Goal: Navigation & Orientation: Go to known website

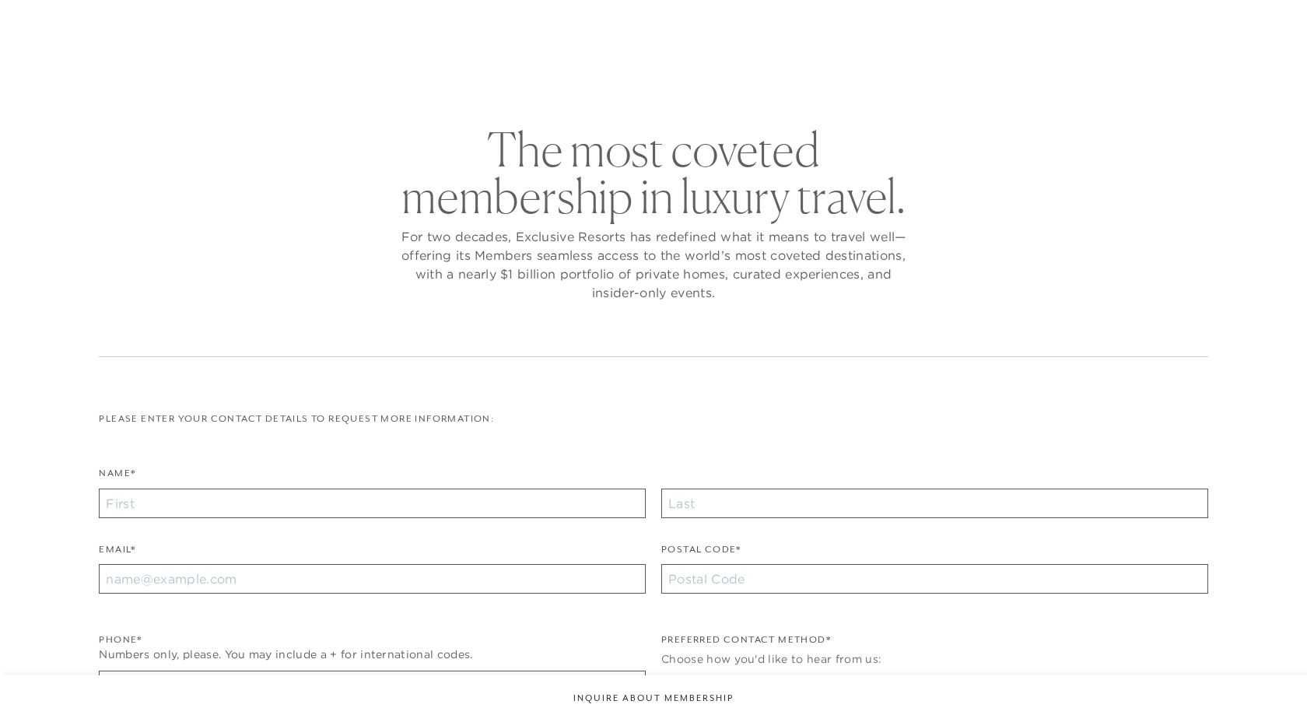
checkbox input "false"
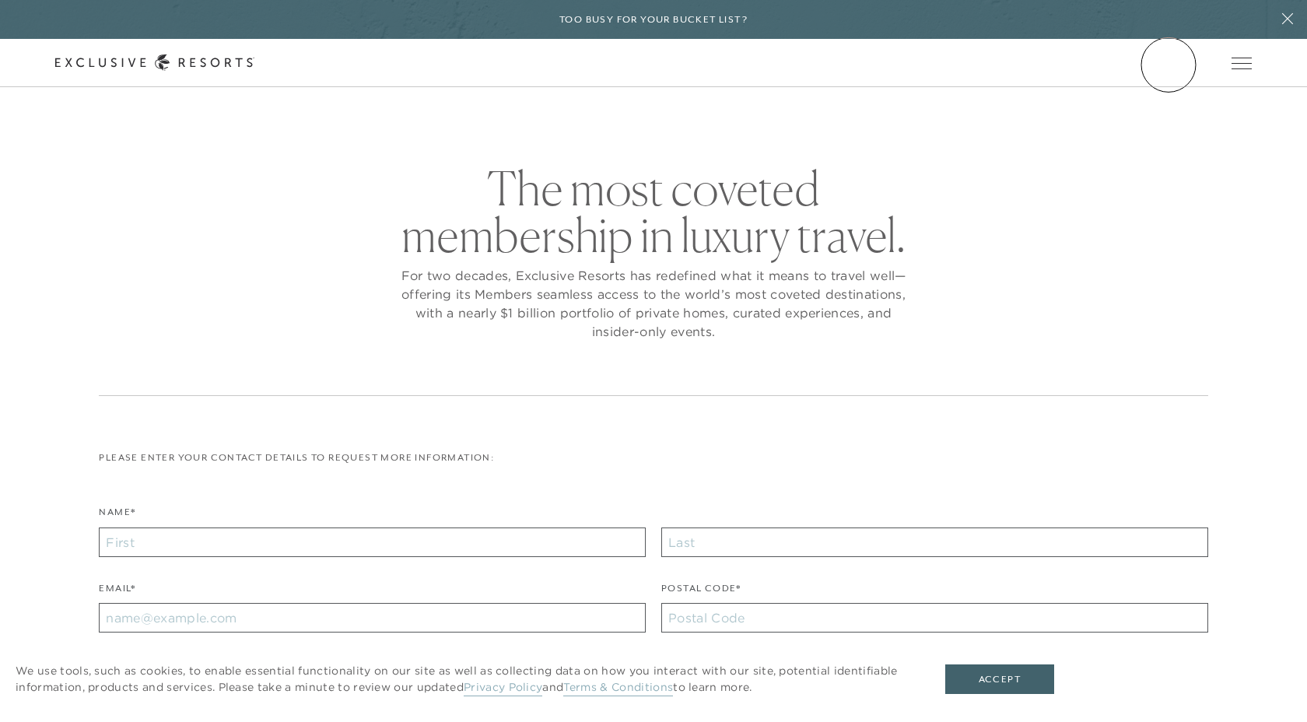
click at [0, 0] on link "Member Login" at bounding box center [0, 0] width 0 height 0
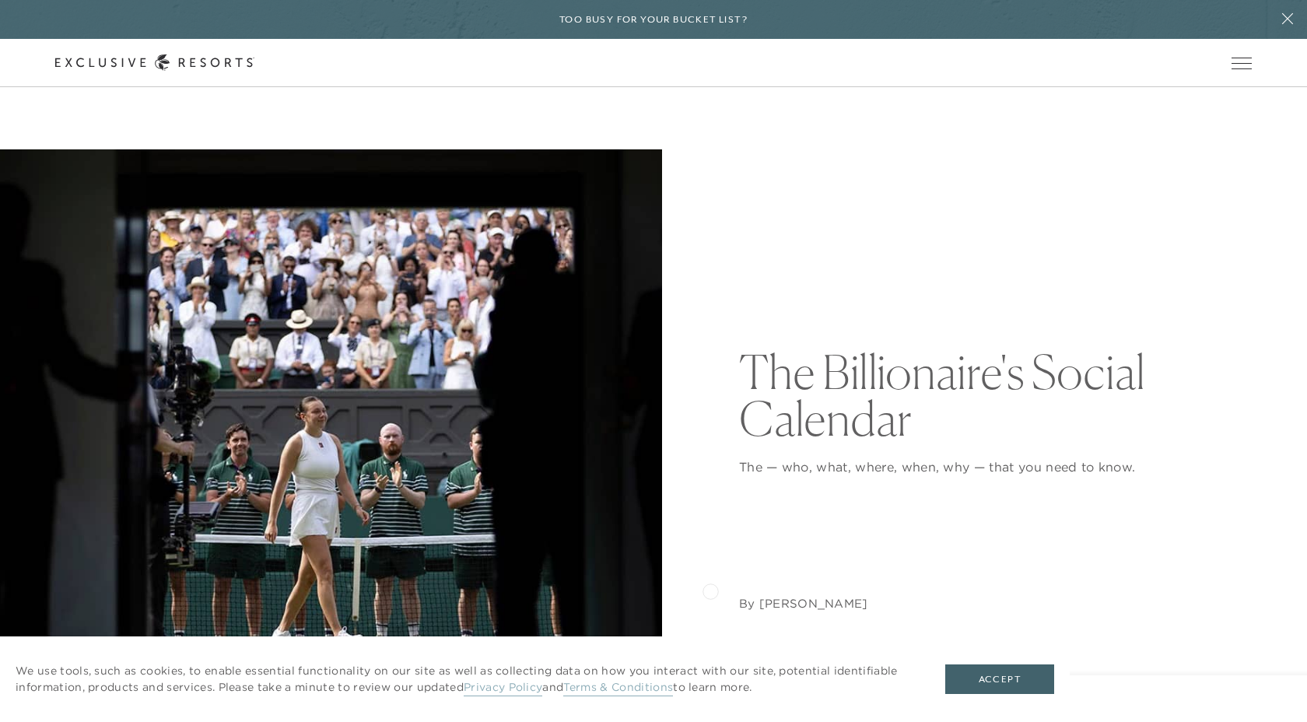
scroll to position [16, 0]
click at [1048, 662] on div "We use tools, such as cookies, to enable essential functionality on our site as…" at bounding box center [534, 679] width 1069 height 86
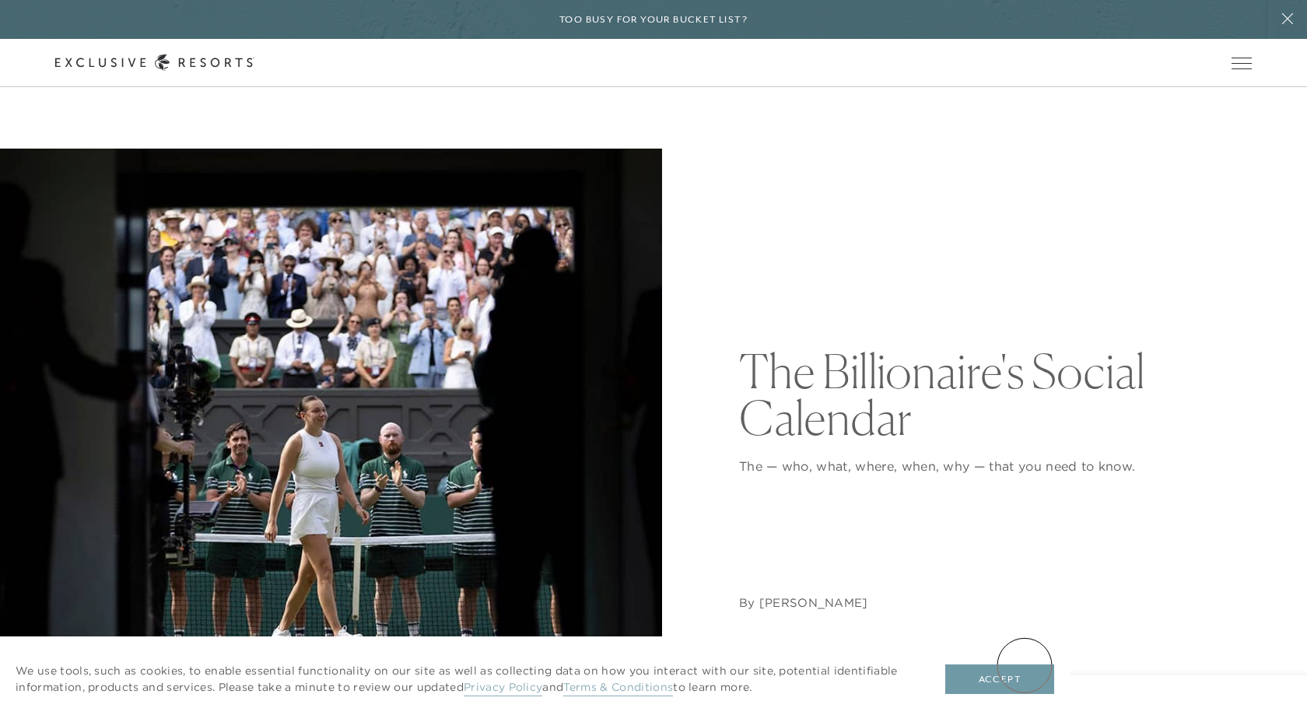
click at [1024, 665] on button "Accept" at bounding box center [999, 679] width 109 height 30
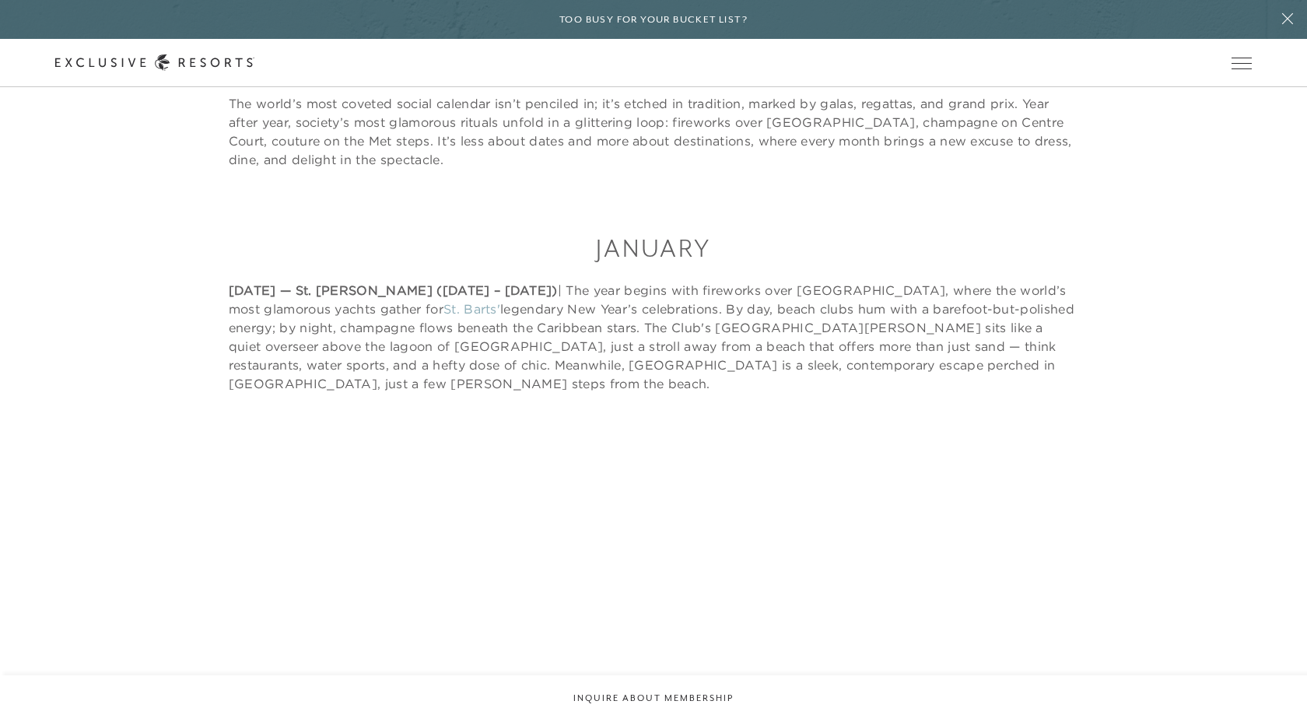
scroll to position [0, 0]
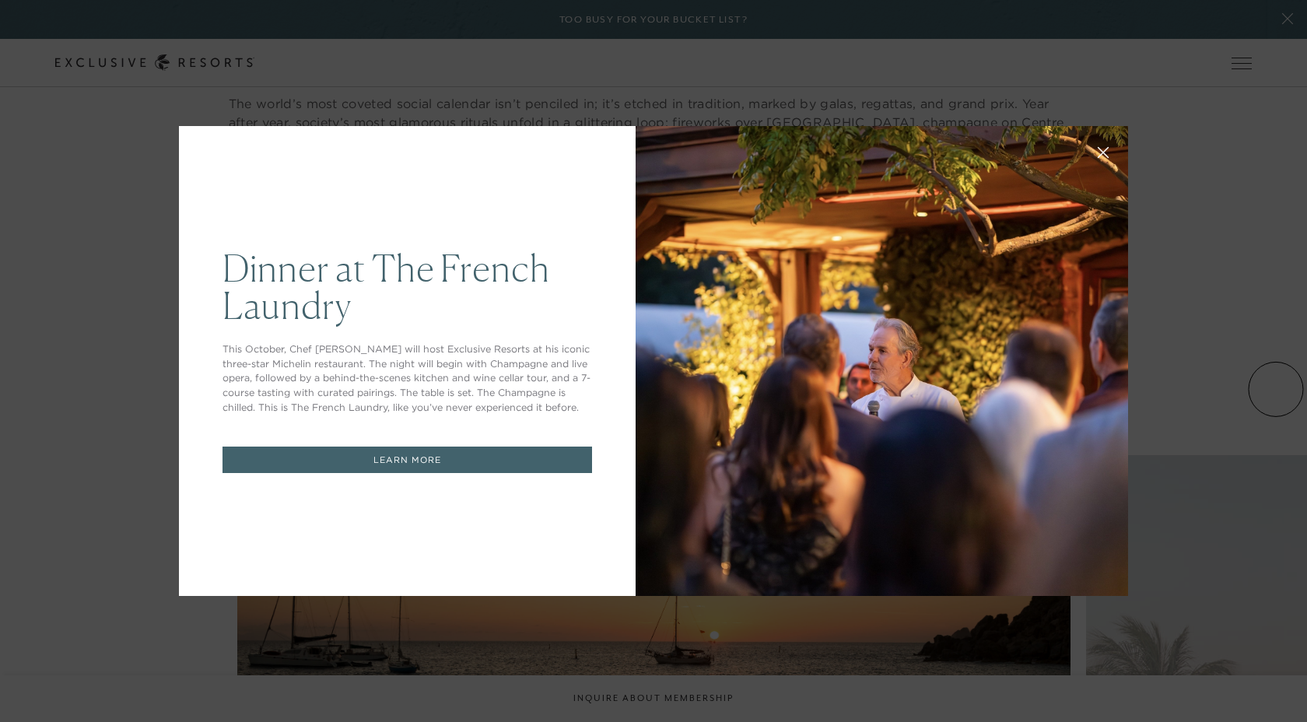
click at [1259, 43] on div "Dinner at The [GEOGRAPHIC_DATA] This October, Chef [PERSON_NAME] will host Excl…" at bounding box center [653, 361] width 1307 height 722
click at [1091, 172] on div at bounding box center [881, 361] width 492 height 470
click at [1109, 155] on button at bounding box center [1102, 150] width 37 height 37
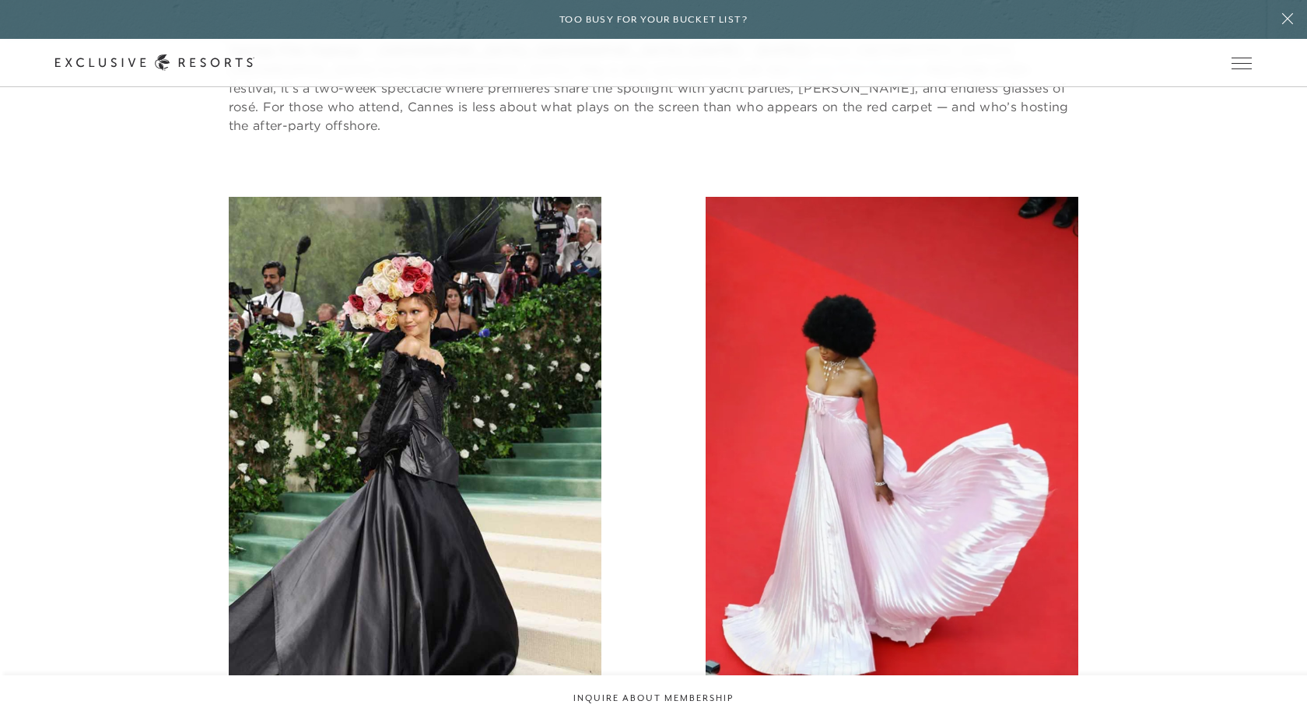
scroll to position [5675, 0]
